Goal: Information Seeking & Learning: Learn about a topic

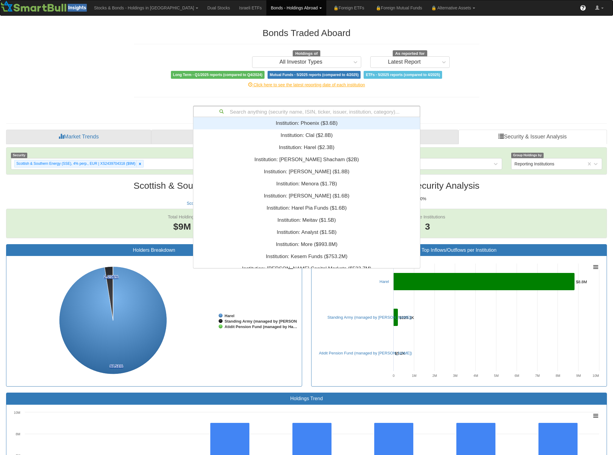
click at [284, 113] on div "Search anything (security name, ISIN, ticker, issuer, institution, category)..." at bounding box center [307, 111] width 226 height 10
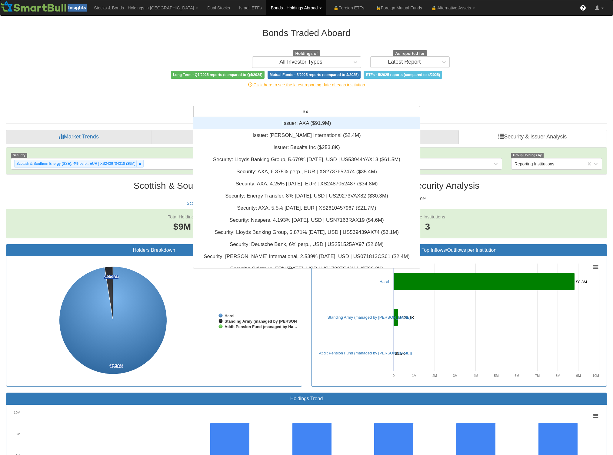
type input "axa"
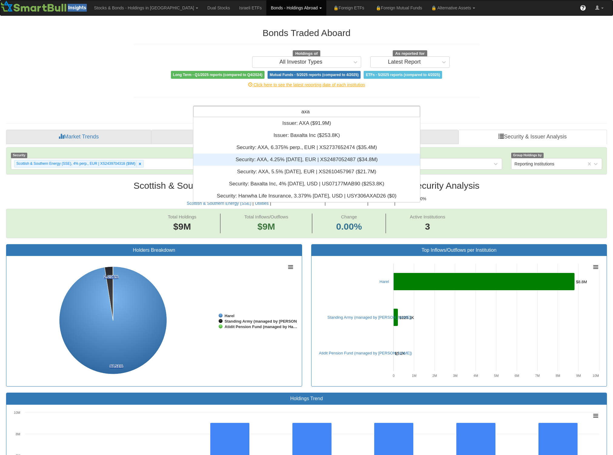
click at [305, 160] on div "Security: ‎AXA, 4.25% [DATE], EUR | XS2487052487 ‎($34.8M)‏" at bounding box center [306, 160] width 227 height 12
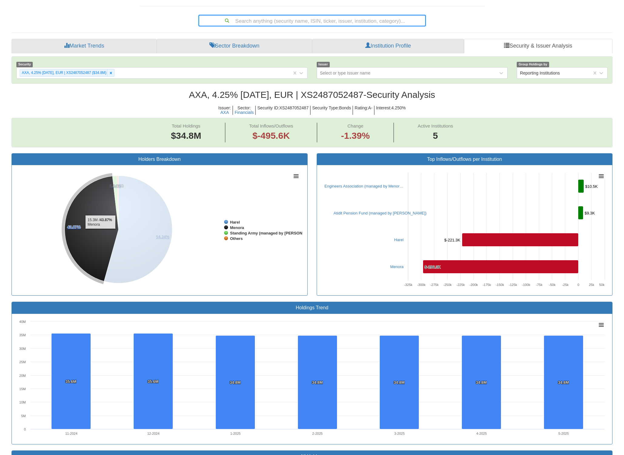
scroll to position [261, 0]
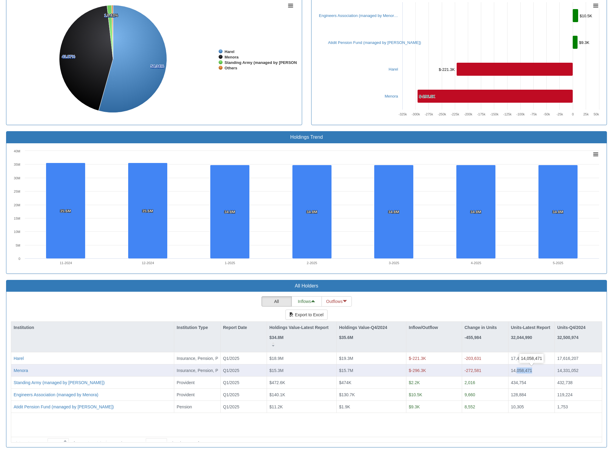
drag, startPoint x: 542, startPoint y: 372, endPoint x: 517, endPoint y: 373, distance: 25.2
click at [517, 373] on div "14,058,471" at bounding box center [531, 371] width 41 height 6
drag, startPoint x: 517, startPoint y: 373, endPoint x: 538, endPoint y: 373, distance: 21.2
click at [538, 373] on div "14,058,471" at bounding box center [531, 371] width 41 height 6
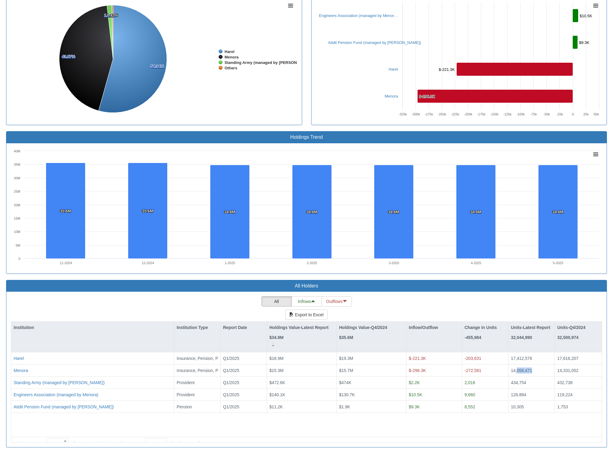
click at [240, 27] on rect at bounding box center [154, 59] width 286 height 121
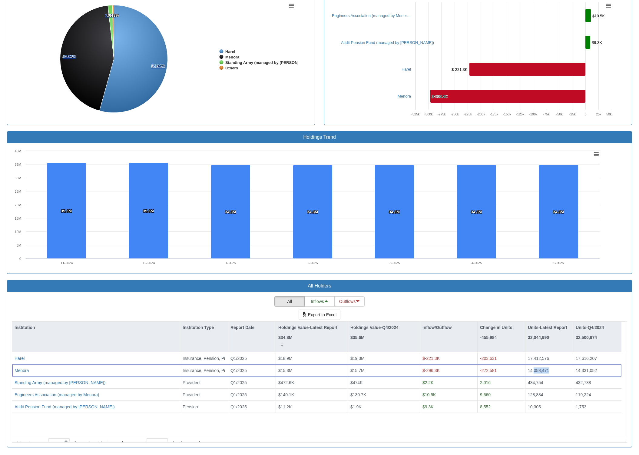
scroll to position [10, 614]
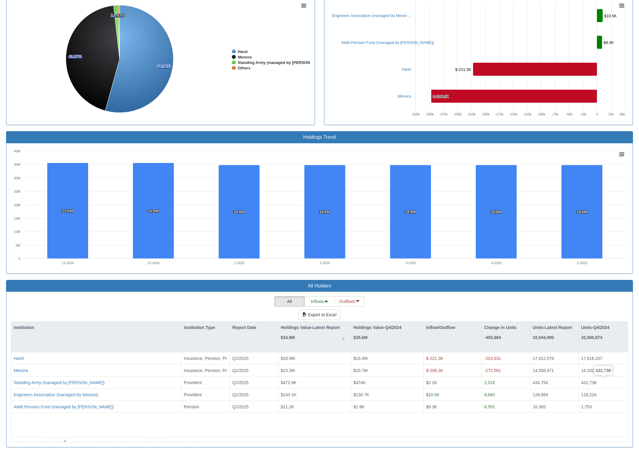
click at [608, 374] on div "432,738" at bounding box center [603, 370] width 18 height 9
click at [422, 298] on div "All Inflows Outflows Export to Excel Institution Institution Type Report Date H…" at bounding box center [319, 369] width 617 height 146
drag, startPoint x: 239, startPoint y: 98, endPoint x: 234, endPoint y: 99, distance: 5.3
click at [239, 98] on rect at bounding box center [160, 59] width 299 height 121
